Goal: Task Accomplishment & Management: Manage account settings

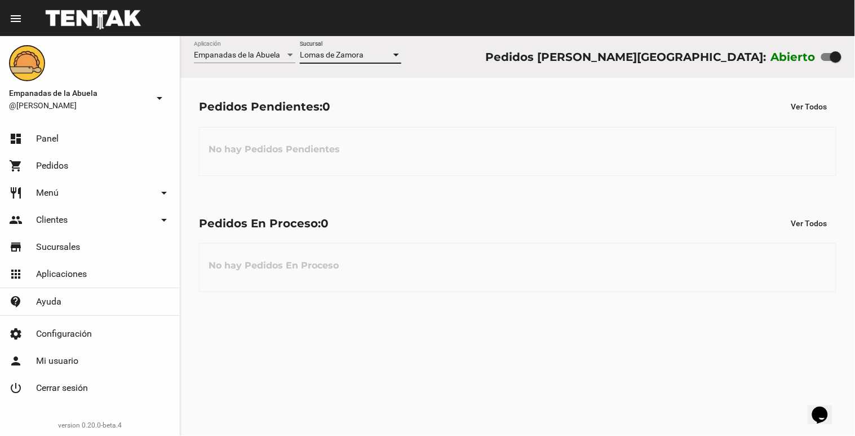
click at [398, 54] on div at bounding box center [396, 55] width 6 height 3
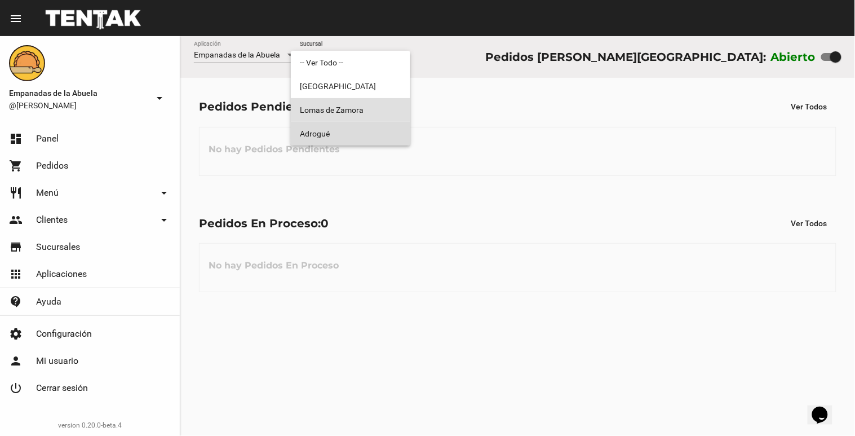
click at [359, 128] on span "Adrogué" at bounding box center [350, 134] width 101 height 24
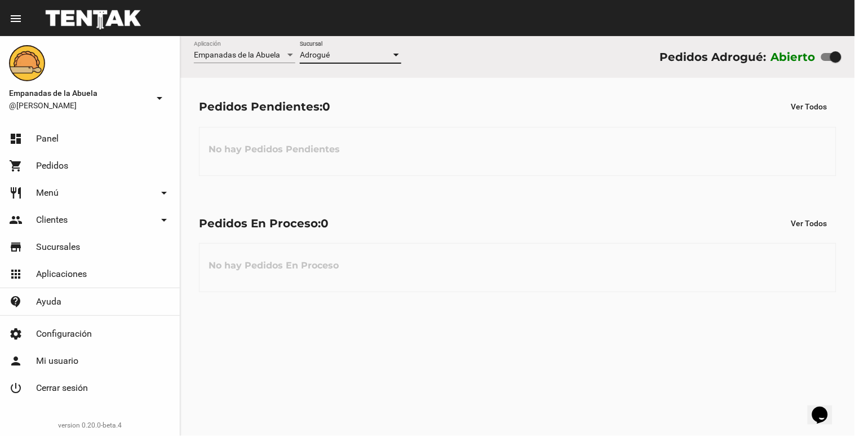
click at [395, 52] on div at bounding box center [396, 55] width 10 height 9
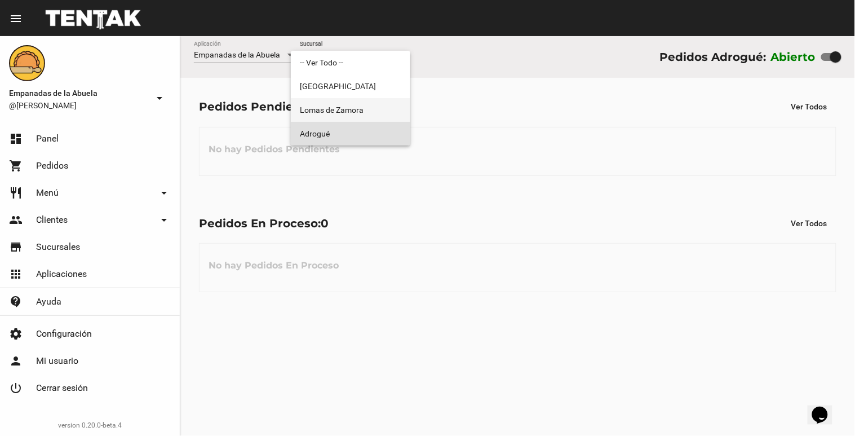
click at [361, 107] on span "Lomas de Zamora" at bounding box center [350, 110] width 101 height 24
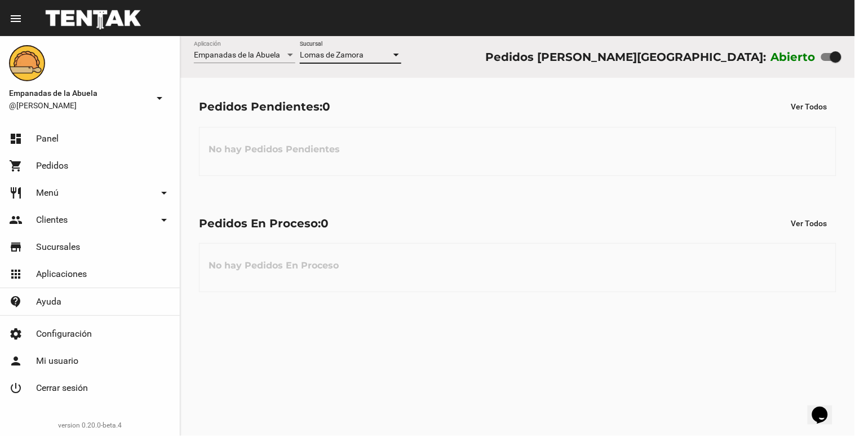
click at [396, 54] on div at bounding box center [396, 55] width 6 height 3
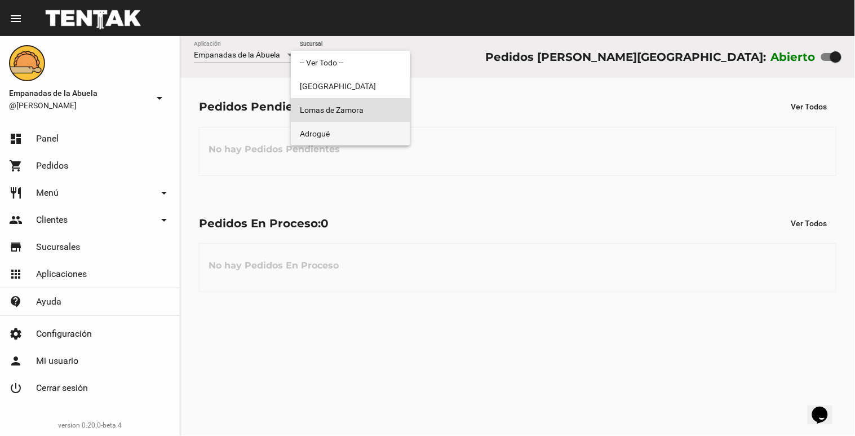
click at [353, 127] on span "Adrogué" at bounding box center [350, 134] width 101 height 24
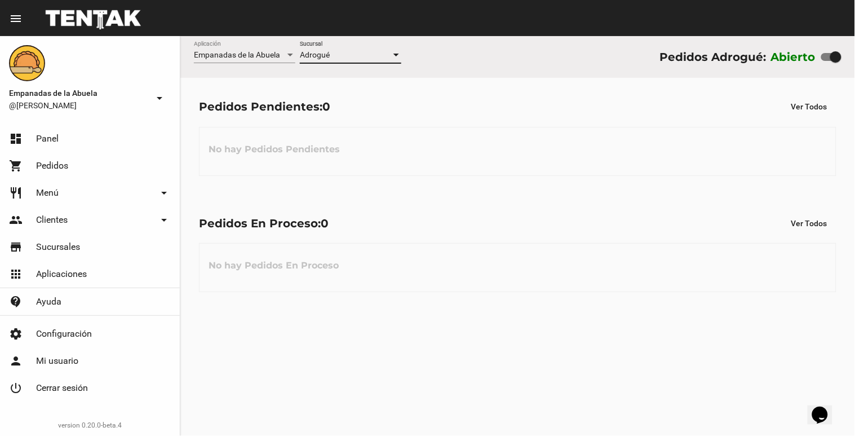
click at [399, 55] on div at bounding box center [396, 55] width 10 height 9
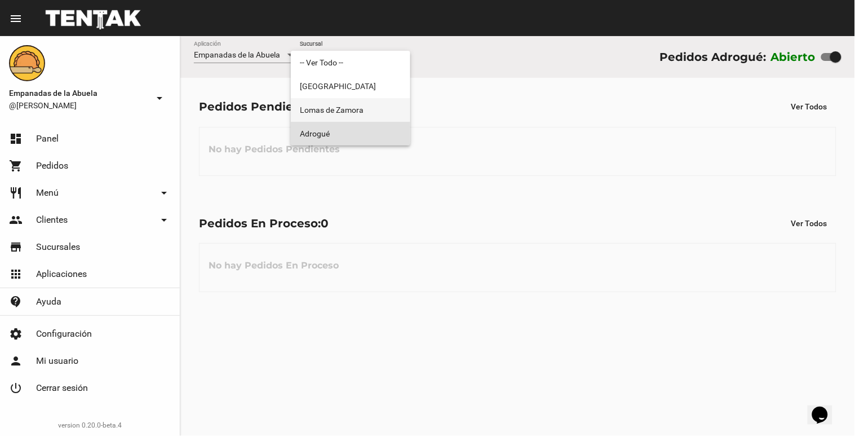
click at [356, 104] on span "Lomas de Zamora" at bounding box center [350, 110] width 101 height 24
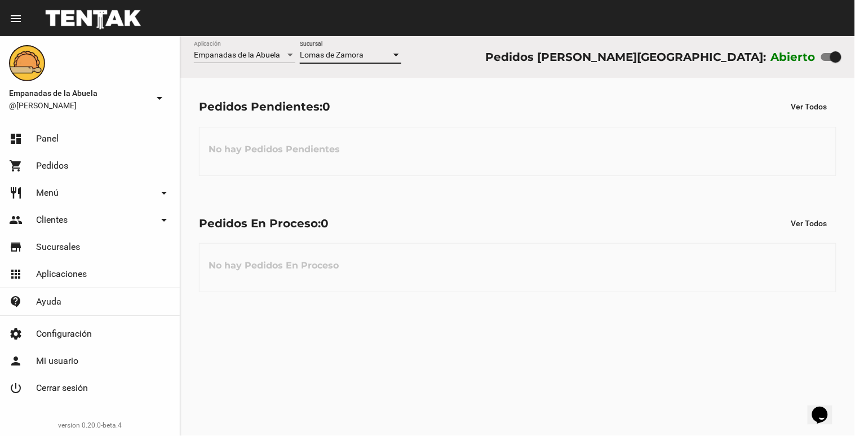
click at [839, 57] on div at bounding box center [835, 56] width 11 height 11
click at [826, 61] on input "checkbox" at bounding box center [826, 61] width 1 height 1
checkbox input "false"
